Goal: Task Accomplishment & Management: Manage account settings

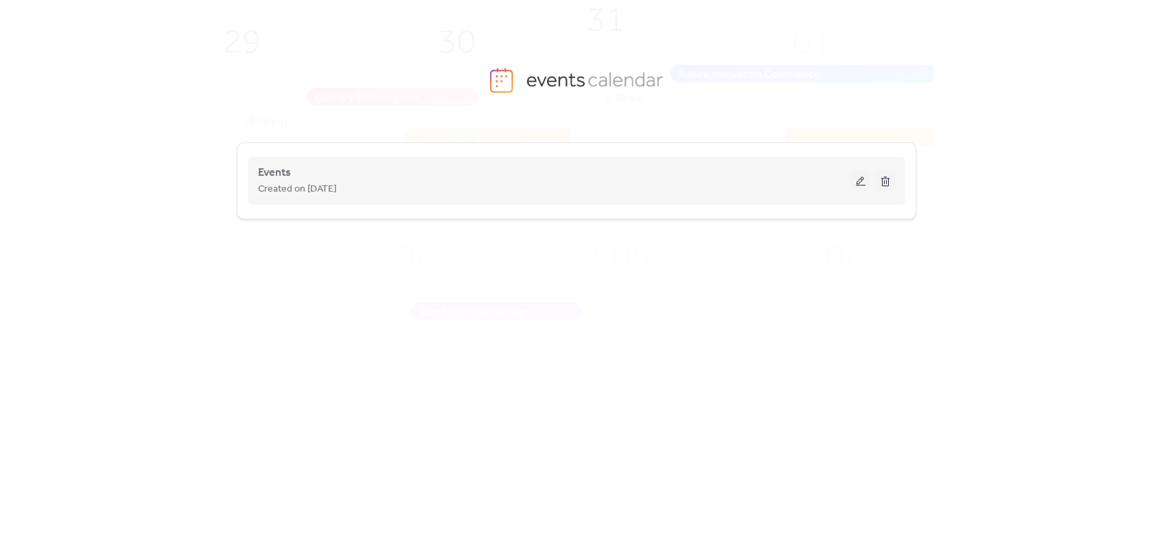
click at [859, 176] on button at bounding box center [860, 180] width 19 height 21
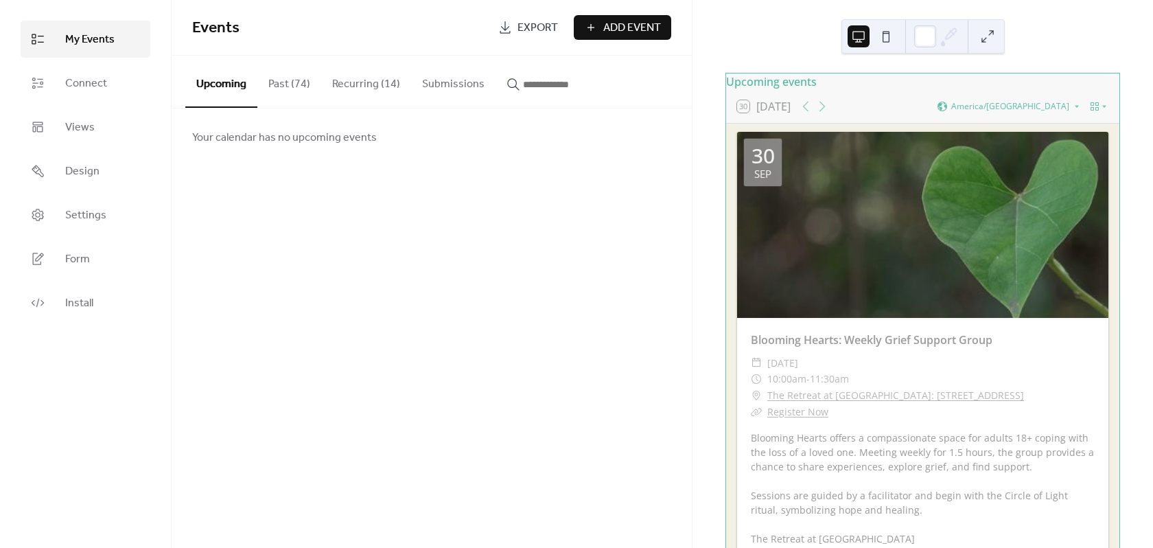
click at [350, 78] on button "Recurring (14)" at bounding box center [366, 81] width 90 height 51
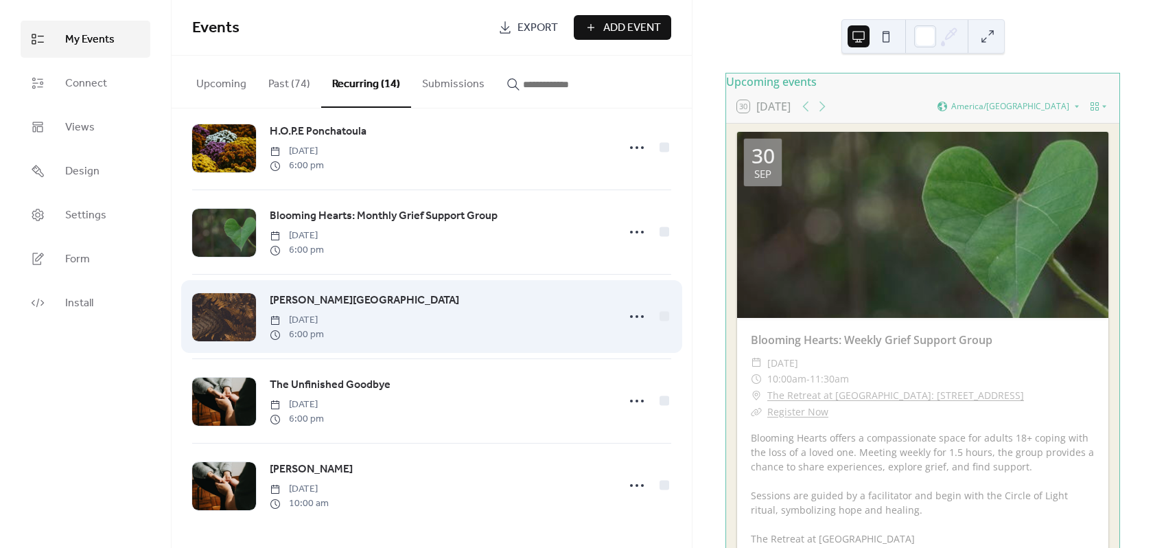
scroll to position [793, 0]
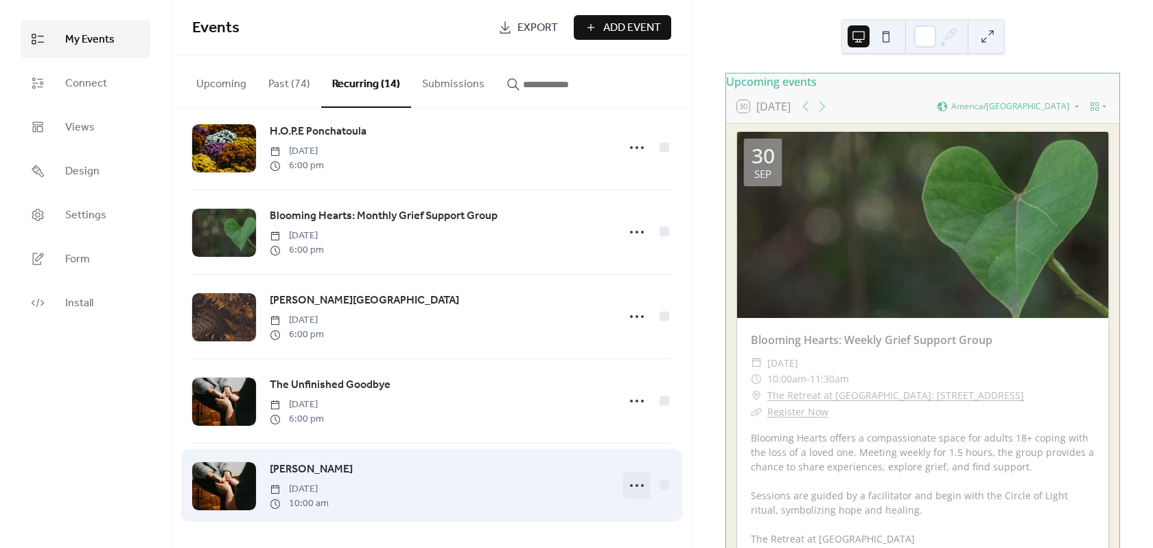
click at [632, 483] on icon at bounding box center [637, 485] width 22 height 22
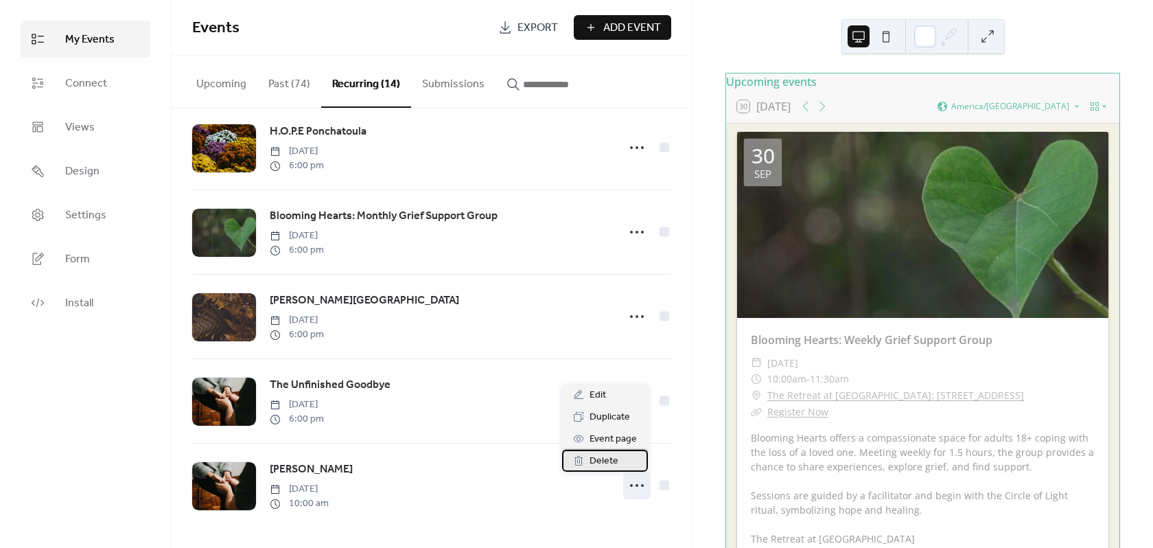
click at [610, 457] on span "Delete" at bounding box center [604, 461] width 29 height 16
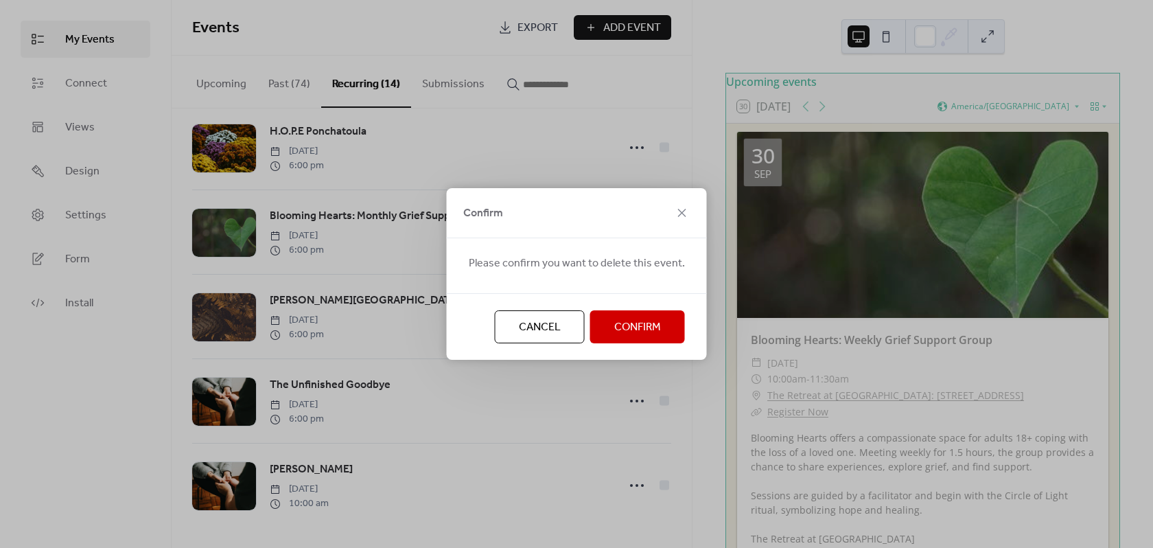
click at [548, 323] on span "Cancel" at bounding box center [540, 327] width 42 height 16
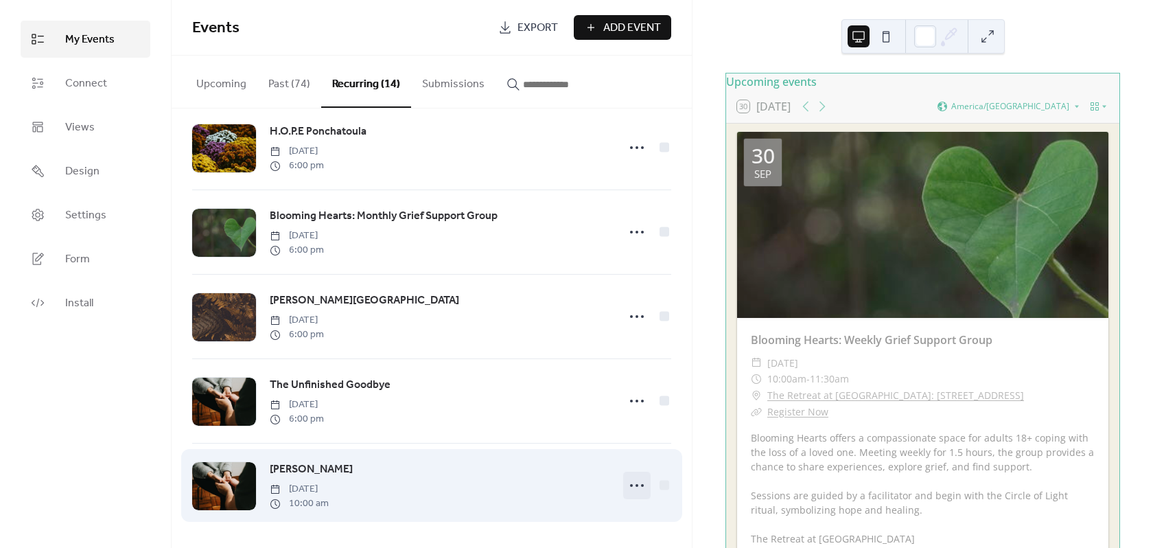
click at [631, 480] on icon at bounding box center [637, 485] width 22 height 22
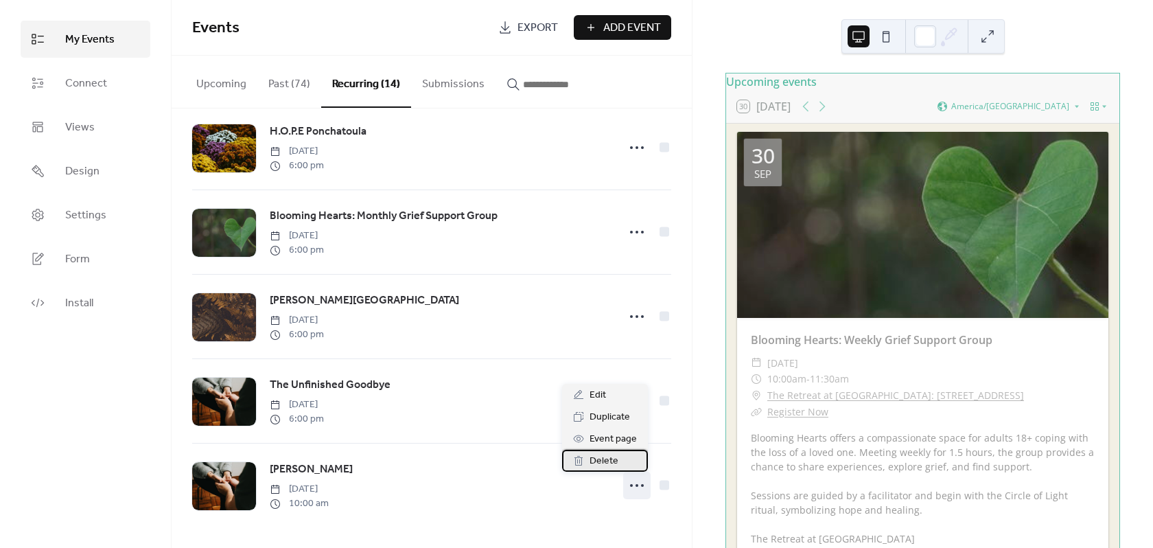
click at [604, 460] on span "Delete" at bounding box center [604, 461] width 29 height 16
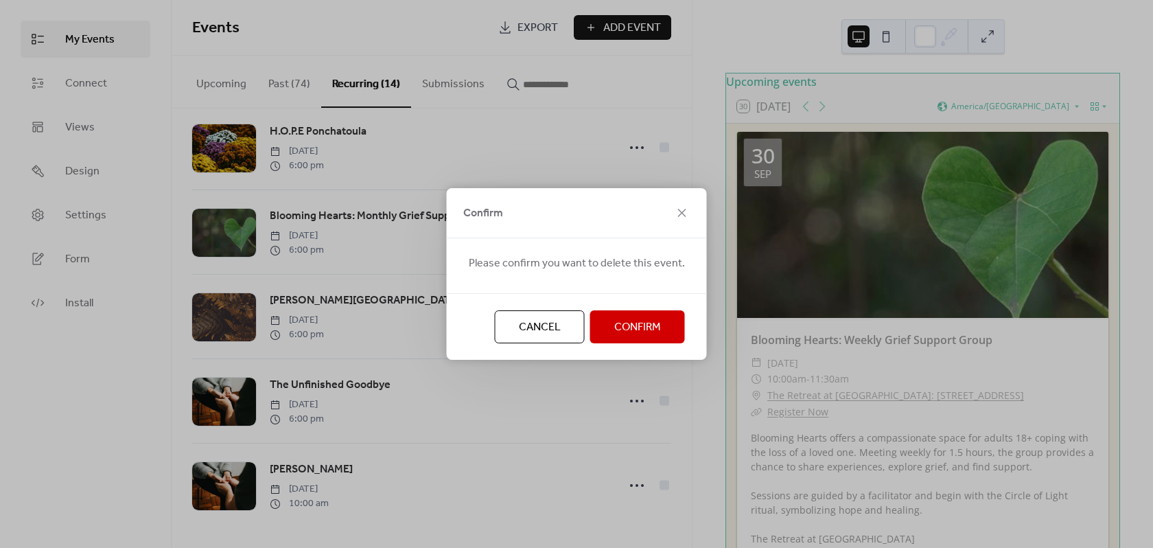
click at [621, 334] on span "Confirm" at bounding box center [637, 327] width 47 height 16
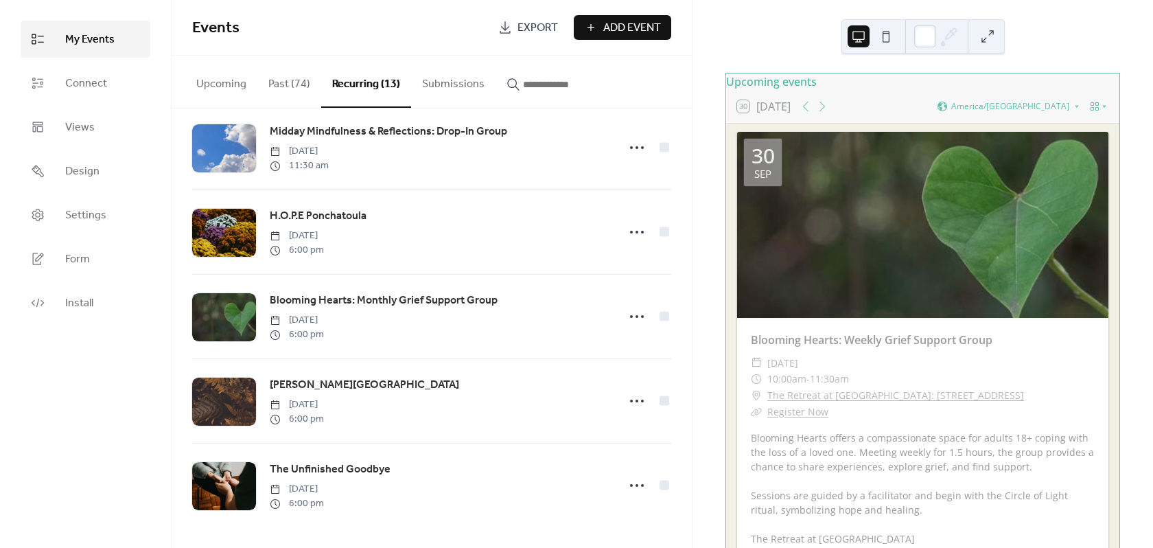
scroll to position [708, 0]
